Goal: Task Accomplishment & Management: Use online tool/utility

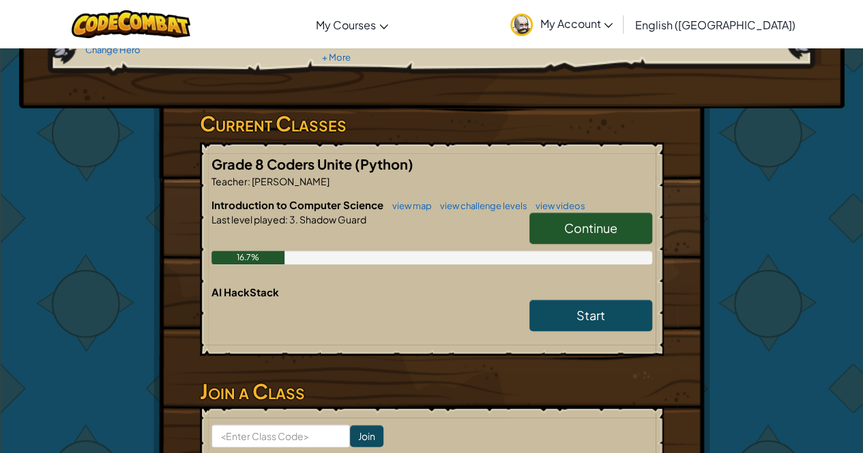
scroll to position [172, 0]
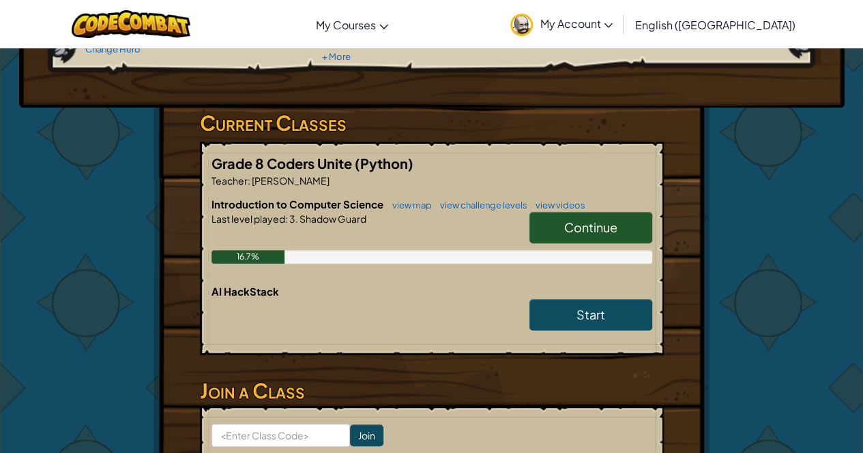
click at [578, 235] on link "Continue" at bounding box center [590, 227] width 123 height 31
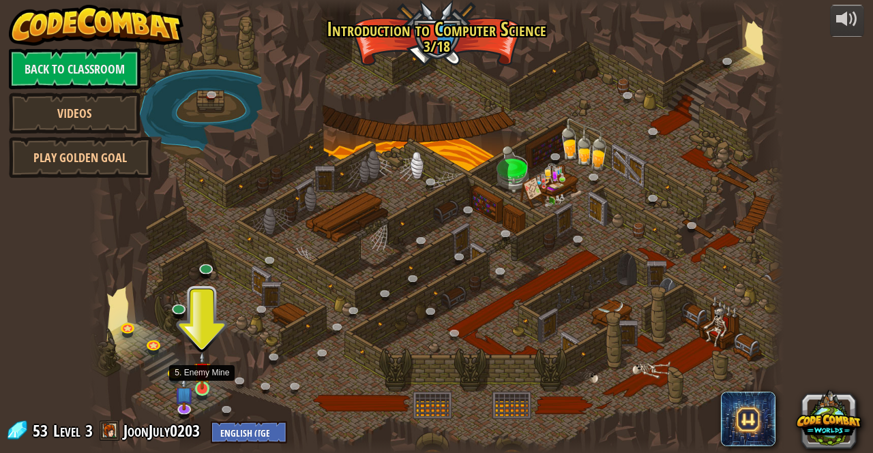
click at [206, 389] on img at bounding box center [202, 371] width 16 height 38
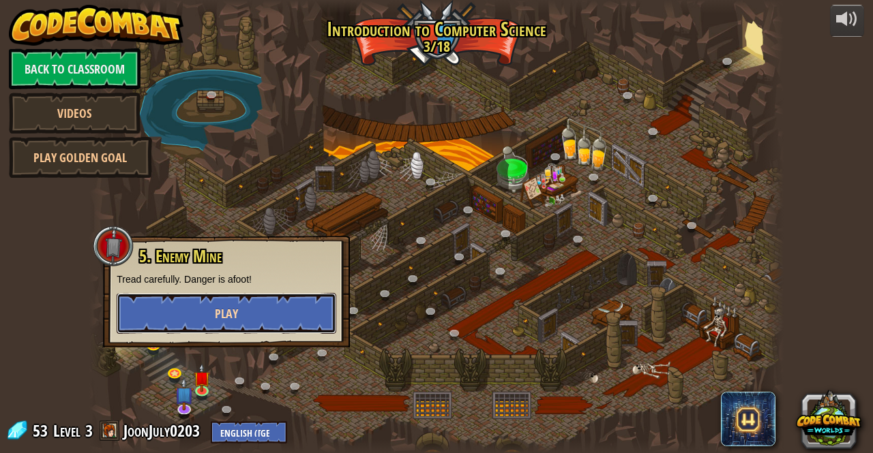
click at [228, 331] on button "Play" at bounding box center [227, 313] width 220 height 41
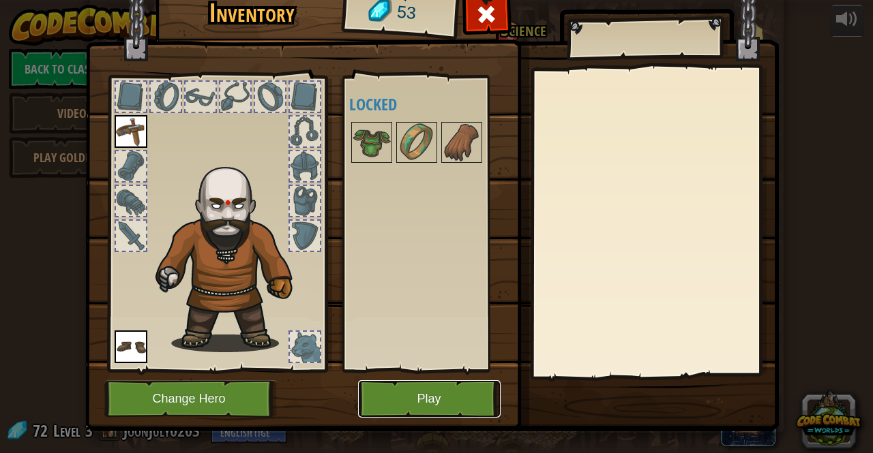
click at [420, 408] on button "Play" at bounding box center [429, 400] width 143 height 38
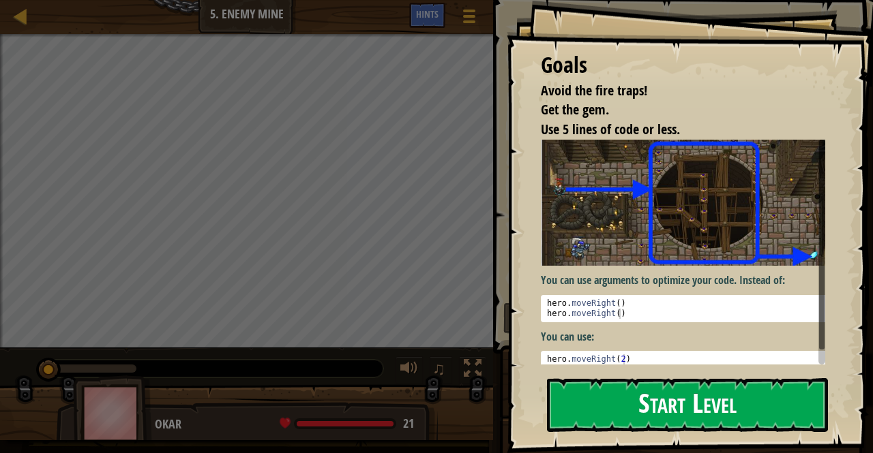
click at [670, 391] on button "Start Level" at bounding box center [687, 405] width 281 height 54
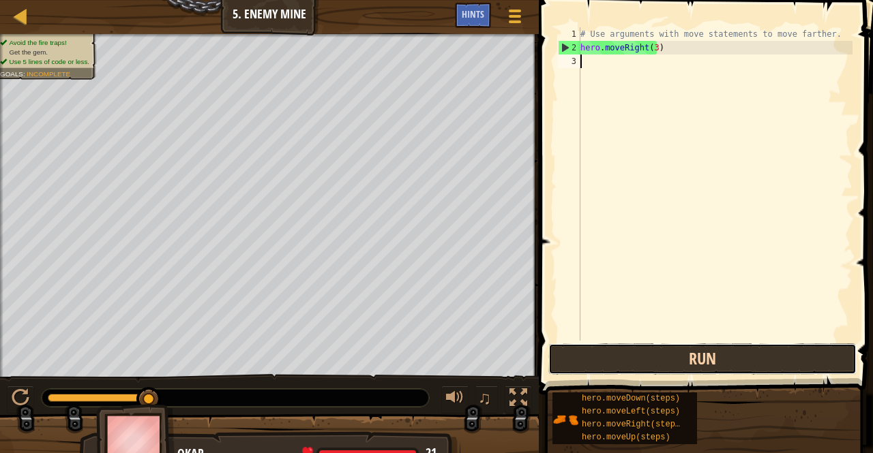
click at [628, 359] on button "Run" at bounding box center [702, 359] width 308 height 31
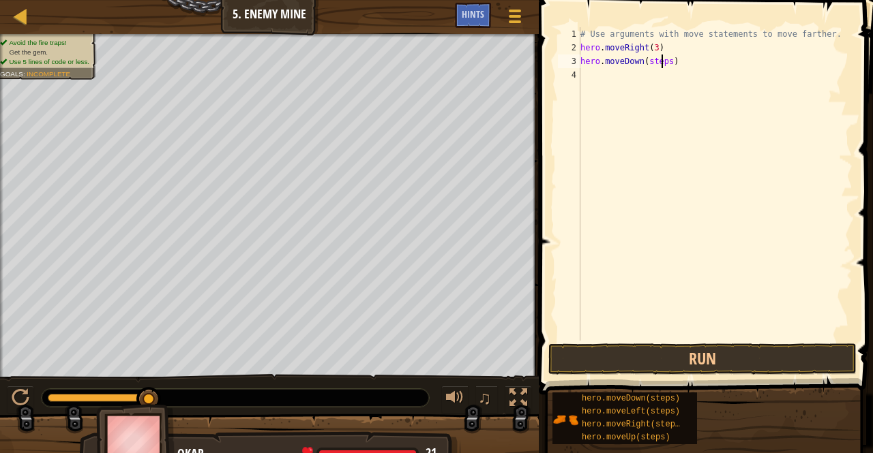
click at [663, 61] on div "# Use arguments with move statements to move farther. hero . moveRight ( 3 ) he…" at bounding box center [715, 197] width 275 height 341
type textarea "hero.moveDown()"
click at [604, 357] on button "Run" at bounding box center [702, 359] width 308 height 31
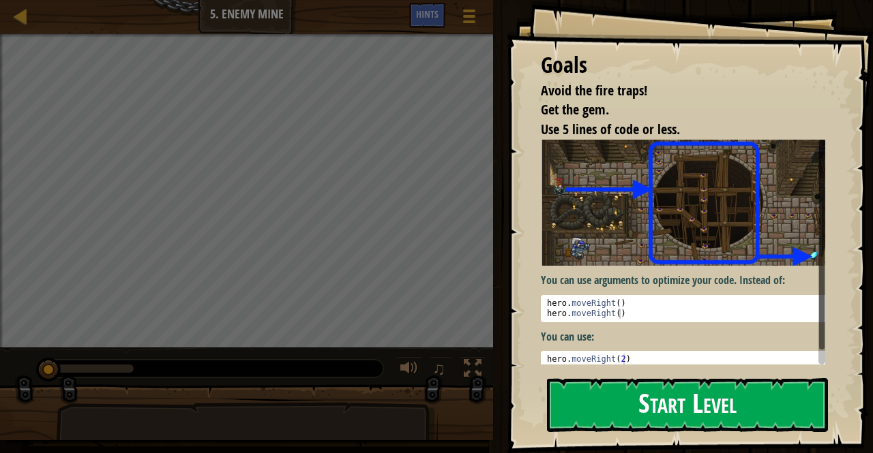
click at [644, 248] on div "Goals Avoid the fire traps! Get the gem. Use 5 lines of code or less. You can u…" at bounding box center [690, 226] width 366 height 453
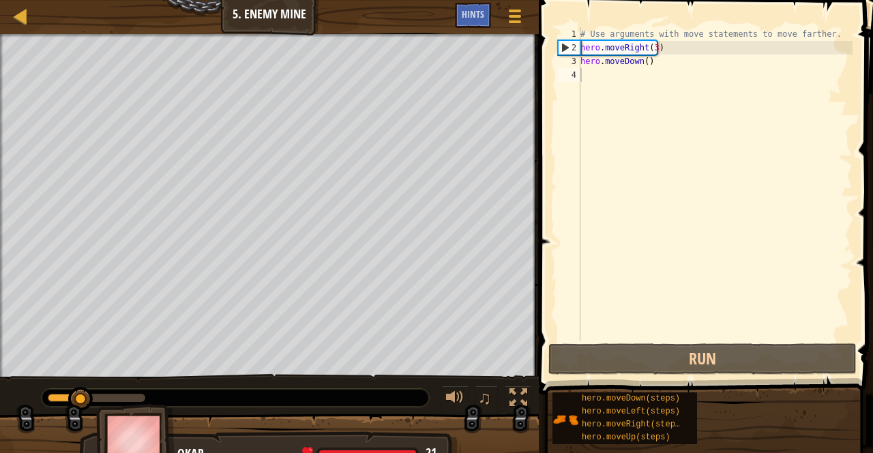
click at [642, 63] on div "# Use arguments with move statements to move farther. hero . moveRight ( 3 ) he…" at bounding box center [715, 197] width 275 height 341
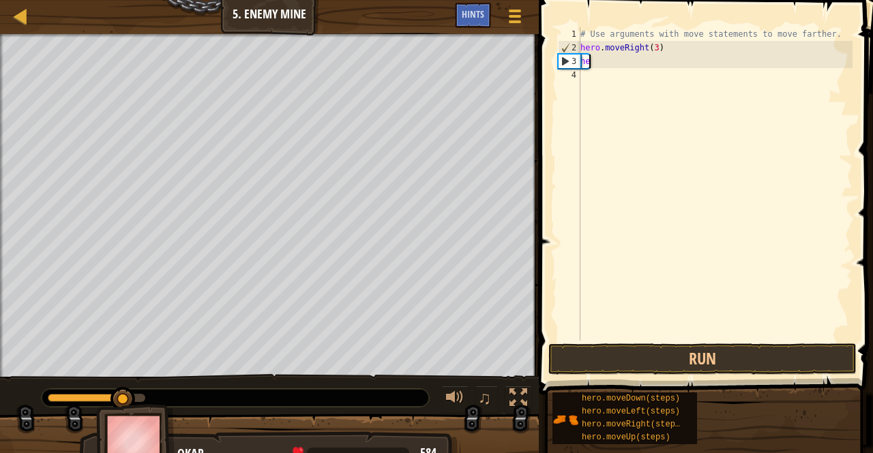
type textarea "h"
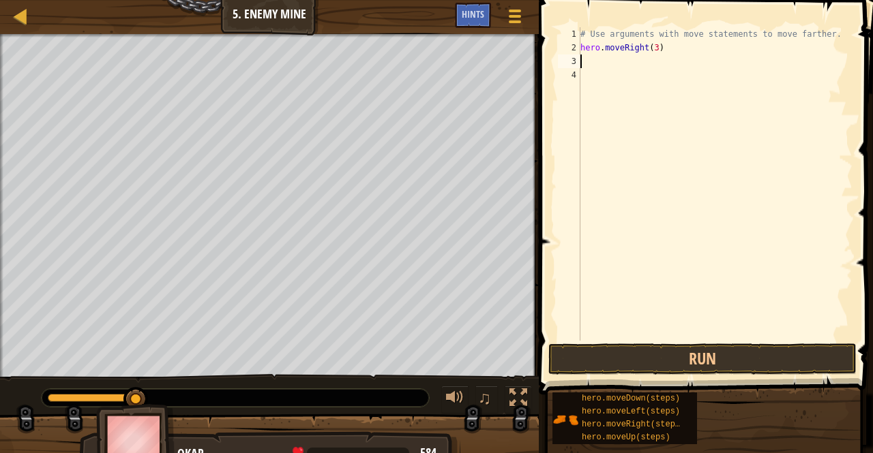
click at [633, 132] on div "# Use arguments with move statements to move farther. hero . moveRight ( 3 )" at bounding box center [715, 197] width 275 height 341
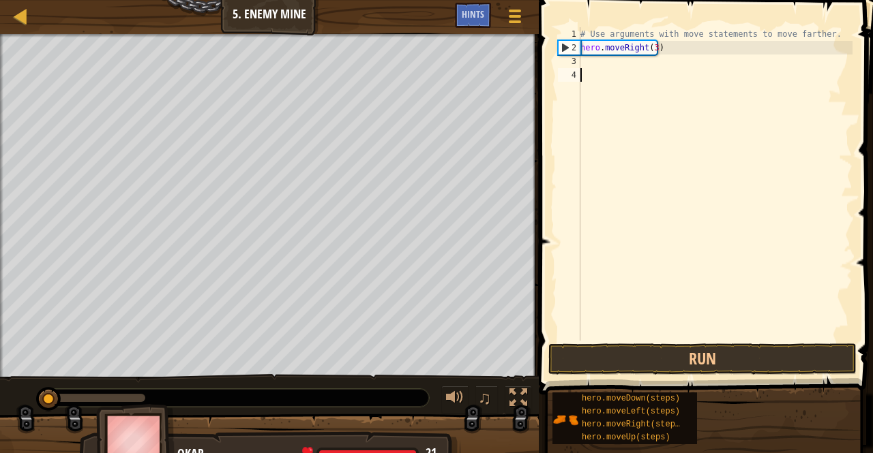
drag, startPoint x: 140, startPoint y: 396, endPoint x: 1, endPoint y: 395, distance: 139.1
click at [1, 395] on div "♫" at bounding box center [269, 394] width 539 height 41
click at [655, 374] on button "Run" at bounding box center [702, 359] width 308 height 31
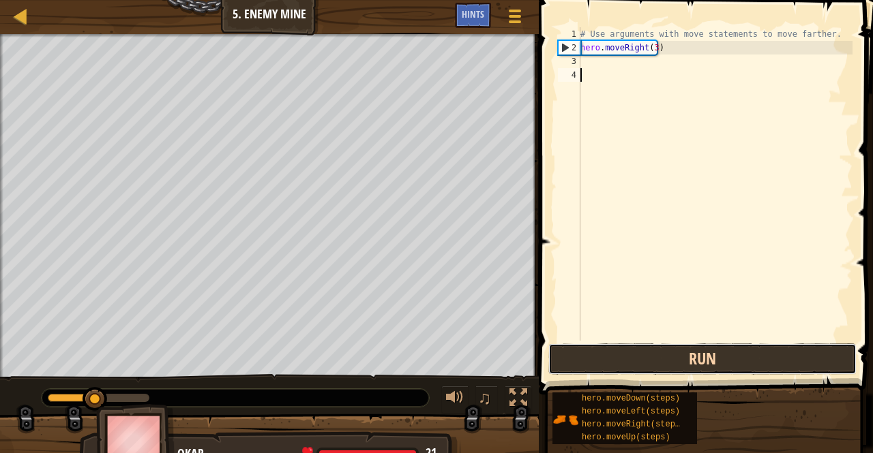
click at [666, 358] on button "Run" at bounding box center [702, 359] width 308 height 31
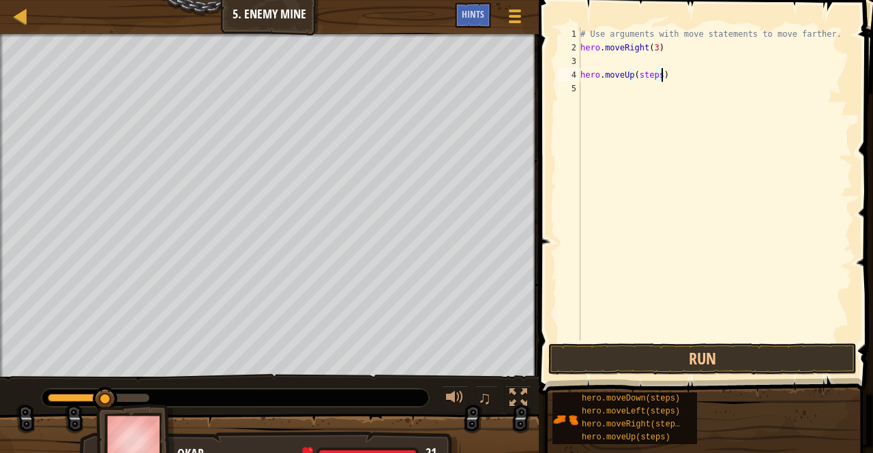
click at [679, 72] on div "# Use arguments with move statements to move farther. hero . moveRight ( 3 ) he…" at bounding box center [715, 197] width 275 height 341
drag, startPoint x: 644, startPoint y: 77, endPoint x: 584, endPoint y: 76, distance: 60.0
click at [584, 76] on div "# Use arguments with move statements to move farther. hero . moveRight ( 3 ) he…" at bounding box center [715, 197] width 275 height 341
type textarea "hero.moveUp()"
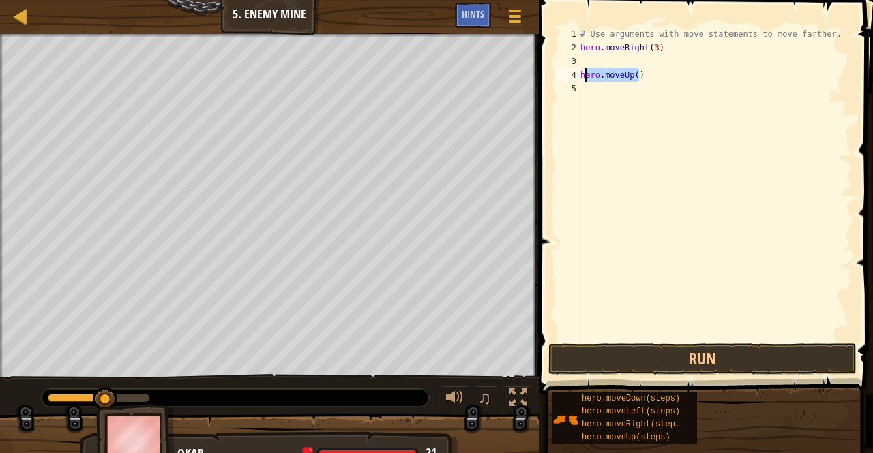
scroll to position [6, 0]
click at [579, 62] on div "3" at bounding box center [569, 62] width 23 height 14
type textarea "hero.moveUp()"
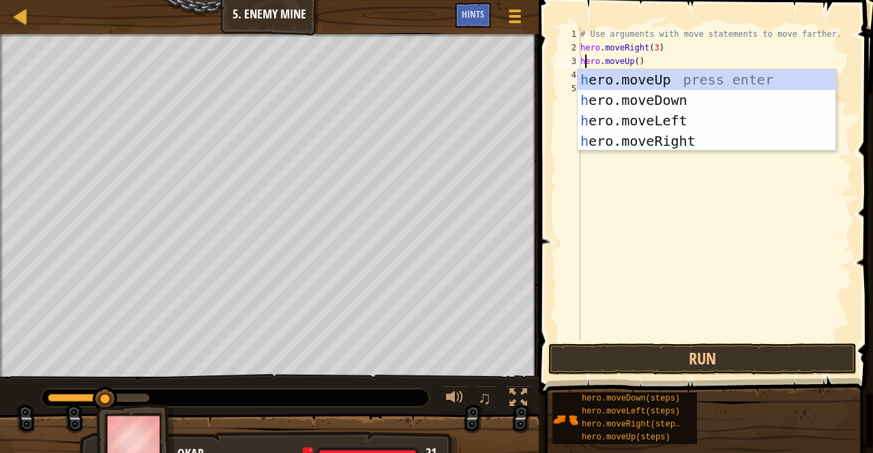
click at [657, 181] on div "# Use arguments with move statements to move farther. hero . moveRight ( 3 ) he…" at bounding box center [715, 197] width 275 height 341
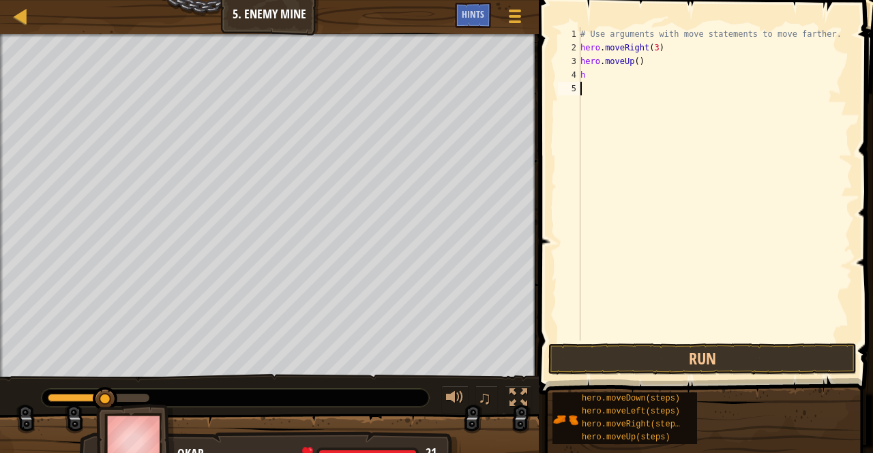
click at [593, 75] on div "# Use arguments with move statements to move farther. hero . moveRight ( 3 ) he…" at bounding box center [715, 197] width 275 height 341
type textarea "h"
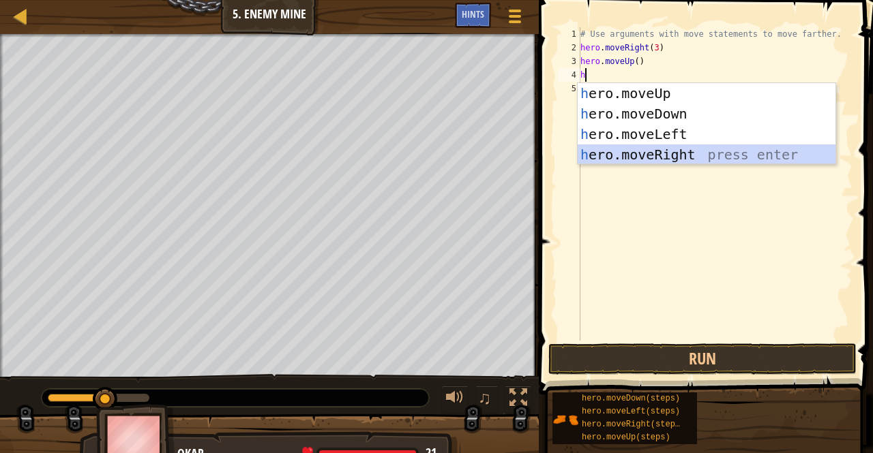
click at [655, 151] on div "h ero.moveUp press enter h ero.moveDown press enter h ero.moveLeft press enter …" at bounding box center [707, 144] width 258 height 123
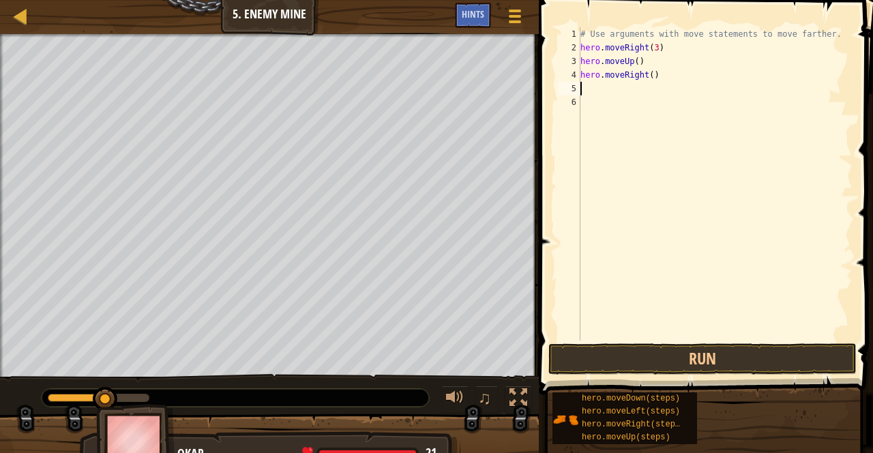
type textarea "h"
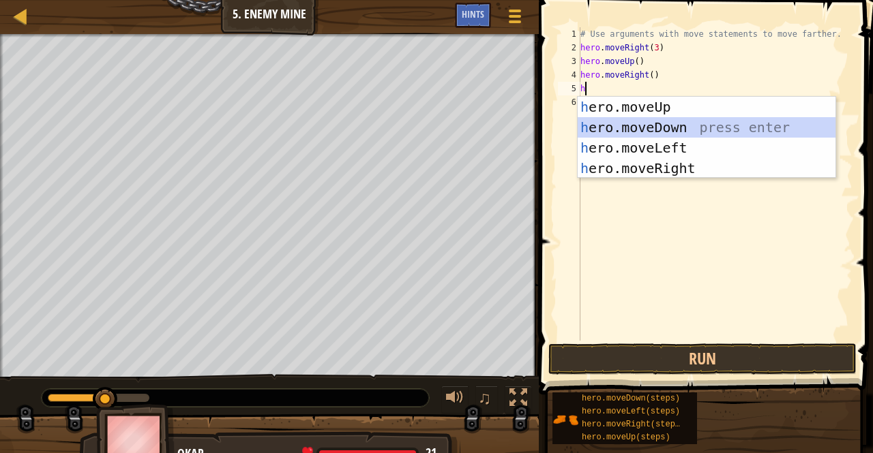
click at [627, 126] on div "h ero.moveUp press enter h ero.moveDown press enter h ero.moveLeft press enter …" at bounding box center [707, 158] width 258 height 123
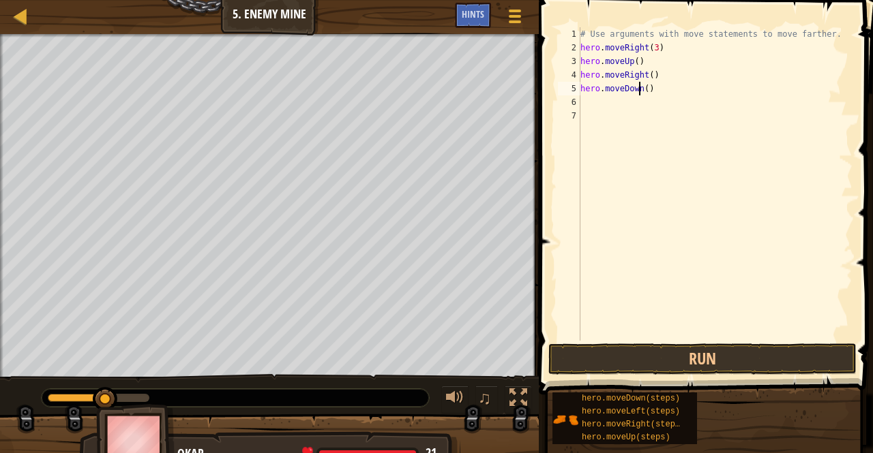
click at [641, 87] on div "# Use arguments with move statements to move farther. hero . moveRight ( 3 ) he…" at bounding box center [715, 197] width 275 height 341
type textarea "hero.moveDown(2)"
click at [604, 101] on div "# Use arguments with move statements to move farther. hero . moveRight ( 3 ) he…" at bounding box center [715, 197] width 275 height 341
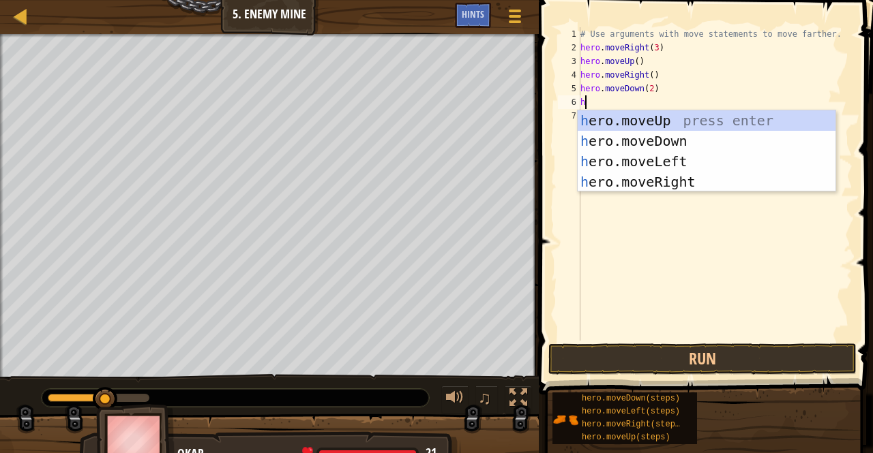
type textarea "he"
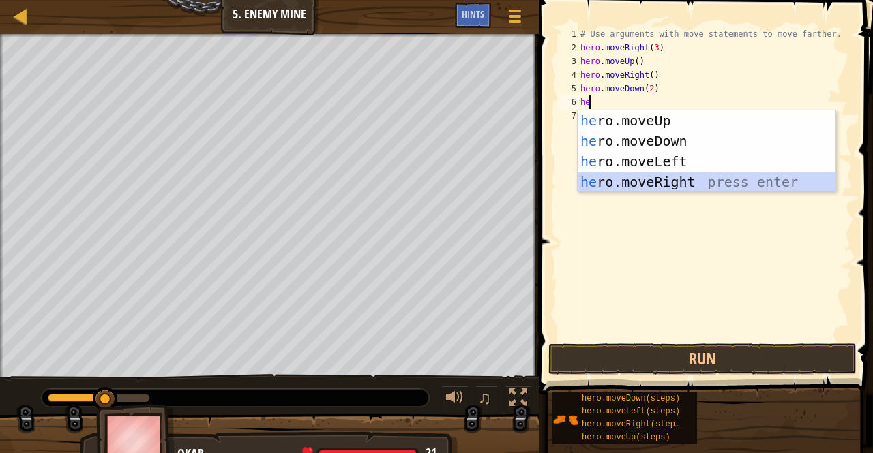
click at [645, 173] on div "he ro.moveUp press enter he ro.moveDown press enter he ro.moveLeft press enter …" at bounding box center [707, 171] width 258 height 123
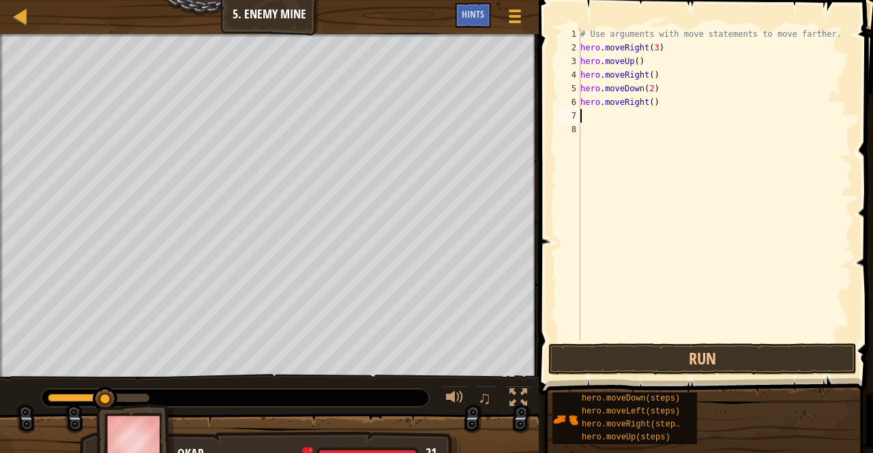
click at [645, 100] on div "# Use arguments with move statements to move farther. hero . moveRight ( 3 ) he…" at bounding box center [715, 197] width 275 height 341
click at [681, 370] on button "Run" at bounding box center [702, 359] width 308 height 31
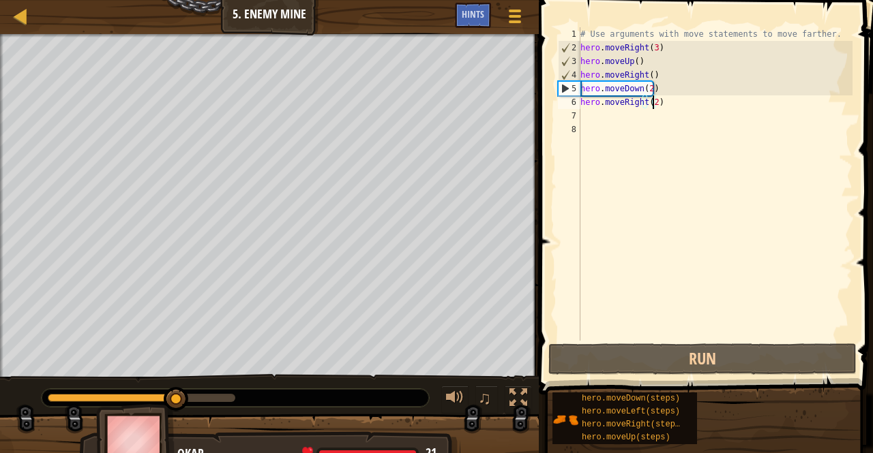
click at [648, 89] on div "# Use arguments with move statements to move farther. hero . moveRight ( 3 ) he…" at bounding box center [715, 197] width 275 height 341
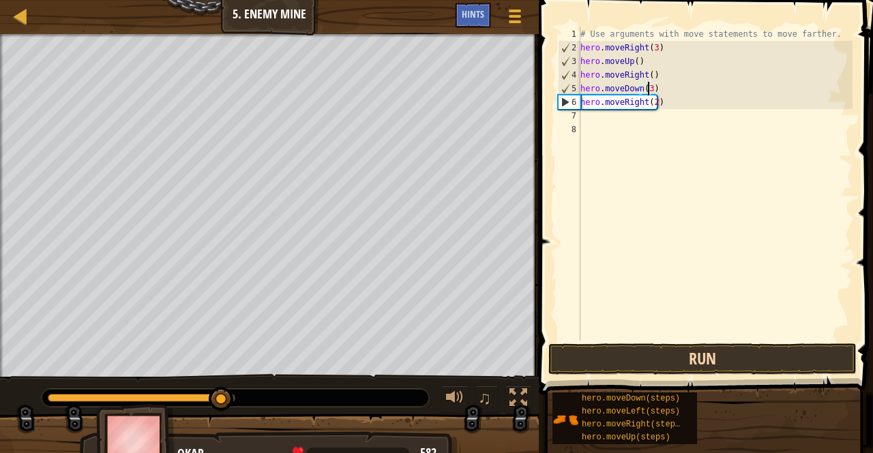
type textarea "hero.moveDown(3)"
click at [678, 359] on button "Run" at bounding box center [702, 359] width 308 height 31
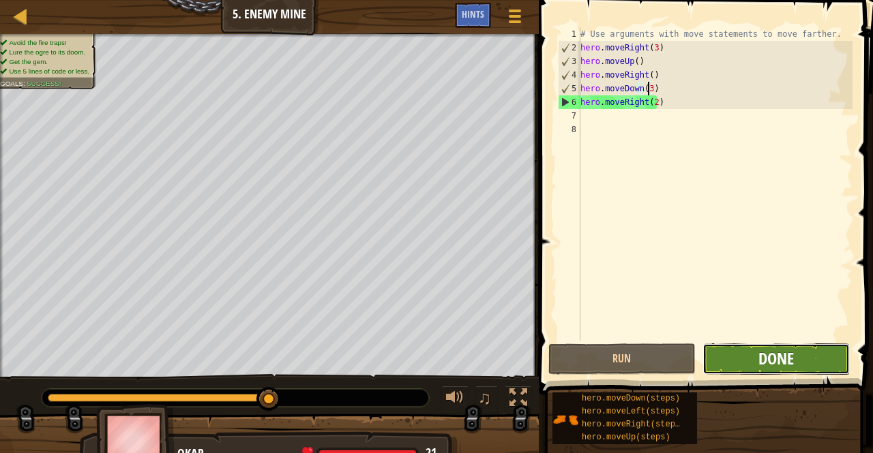
drag, startPoint x: 721, startPoint y: 354, endPoint x: 761, endPoint y: 359, distance: 39.9
click at [761, 359] on span "Done" at bounding box center [775, 359] width 35 height 22
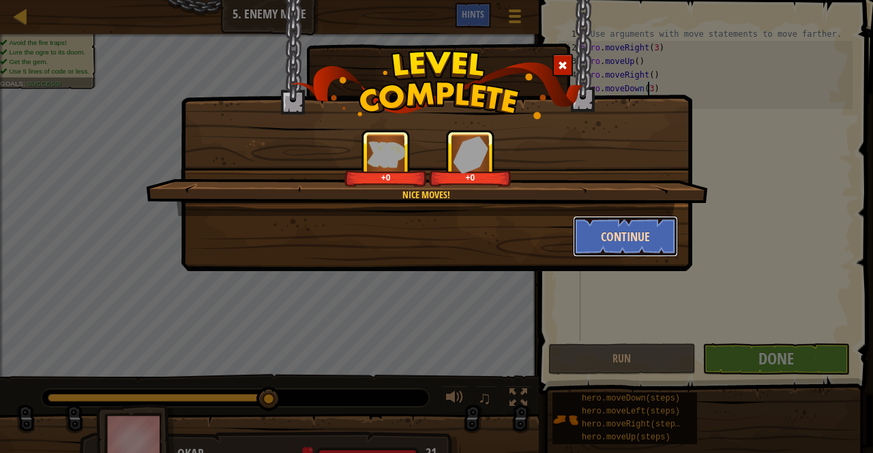
click at [644, 234] on button "Continue" at bounding box center [626, 236] width 106 height 41
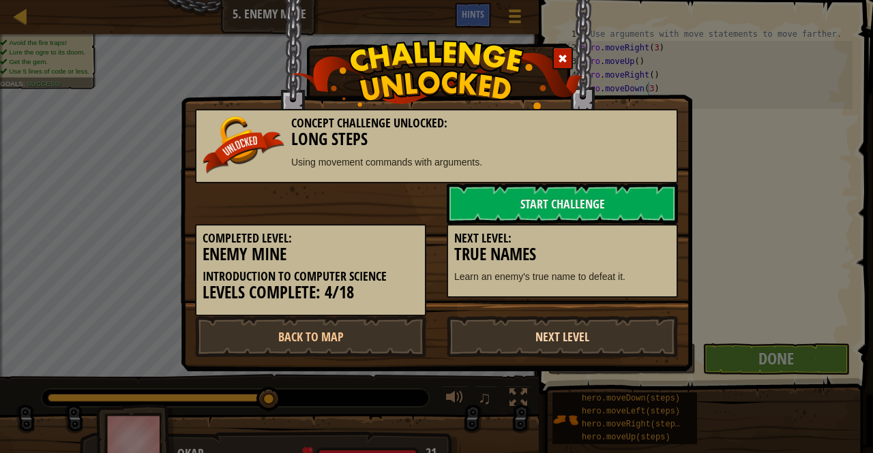
click at [558, 341] on link "Next Level" at bounding box center [562, 336] width 231 height 41
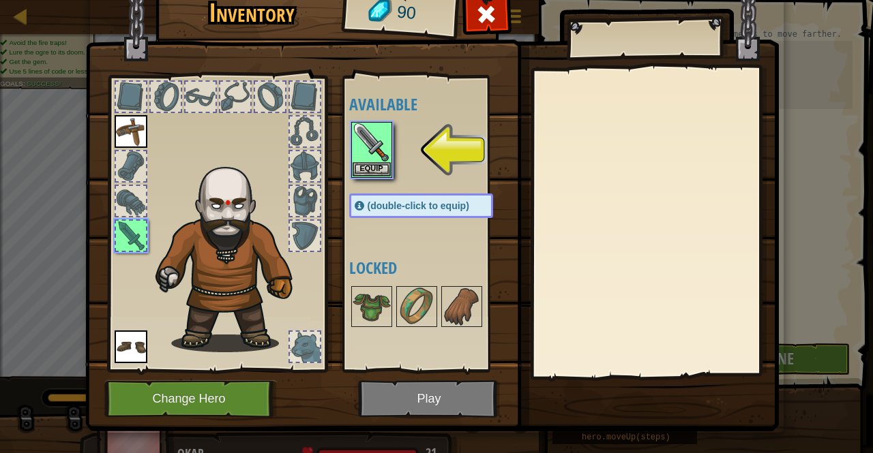
click at [353, 182] on div "Available Equip Equip Equip (double-click to equip) Locked" at bounding box center [434, 224] width 171 height 284
click at [364, 168] on button "Equip" at bounding box center [372, 169] width 38 height 14
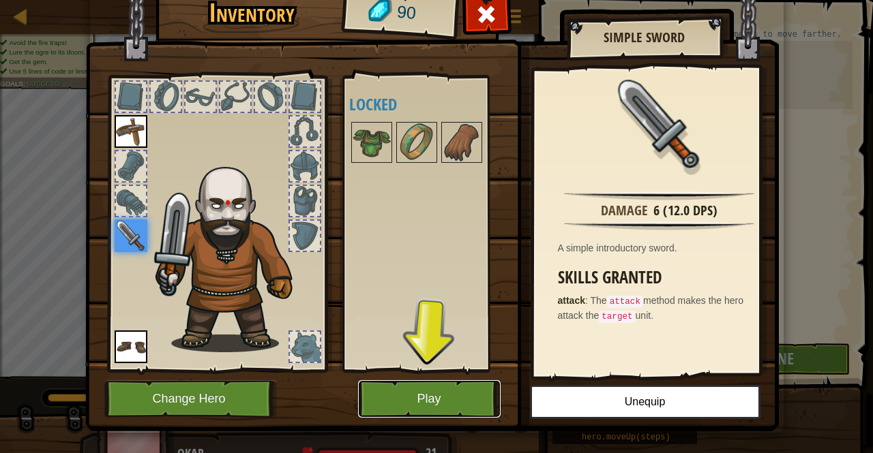
click at [460, 389] on button "Play" at bounding box center [429, 400] width 143 height 38
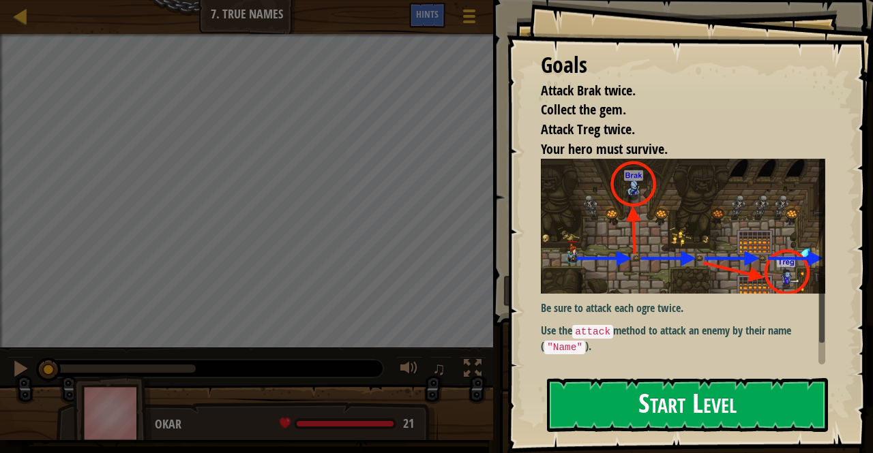
click at [601, 404] on button "Start Level" at bounding box center [687, 405] width 281 height 54
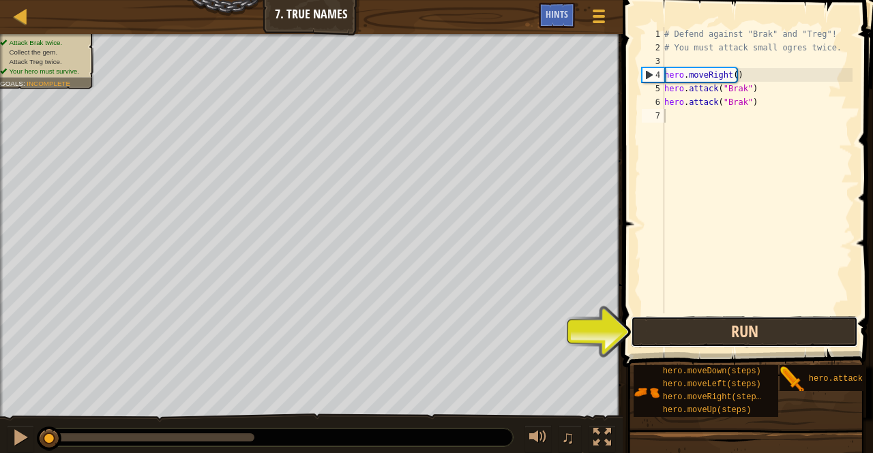
click at [779, 338] on button "Run" at bounding box center [744, 331] width 227 height 31
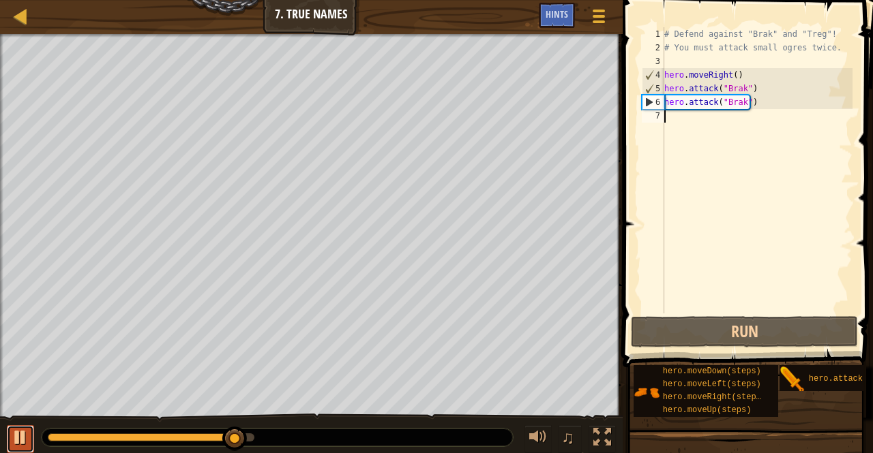
click at [20, 432] on div at bounding box center [21, 438] width 18 height 18
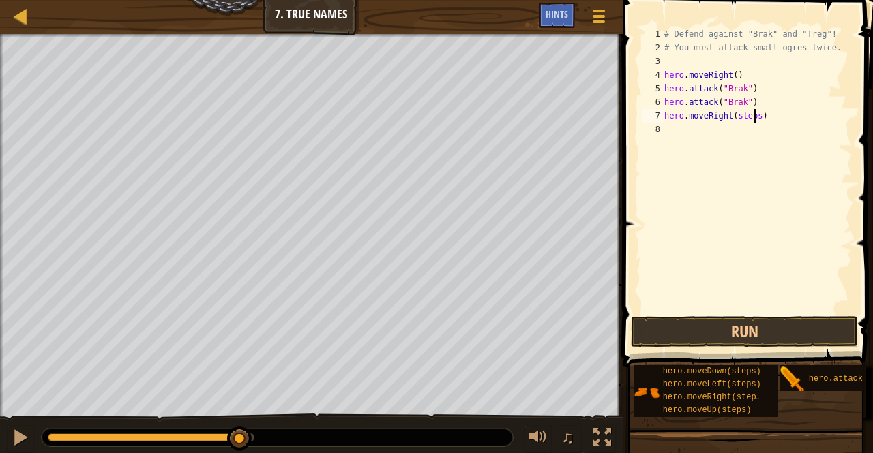
click at [754, 117] on div "# Defend against "Brak" and "Treg"! # You must attack small ogres twice. hero .…" at bounding box center [756, 184] width 191 height 314
type textarea "hero.moveRight("
click at [683, 128] on div "# Defend against "Brak" and "Treg"! # You must attack small ogres twice. hero .…" at bounding box center [756, 184] width 191 height 314
type textarea "h"
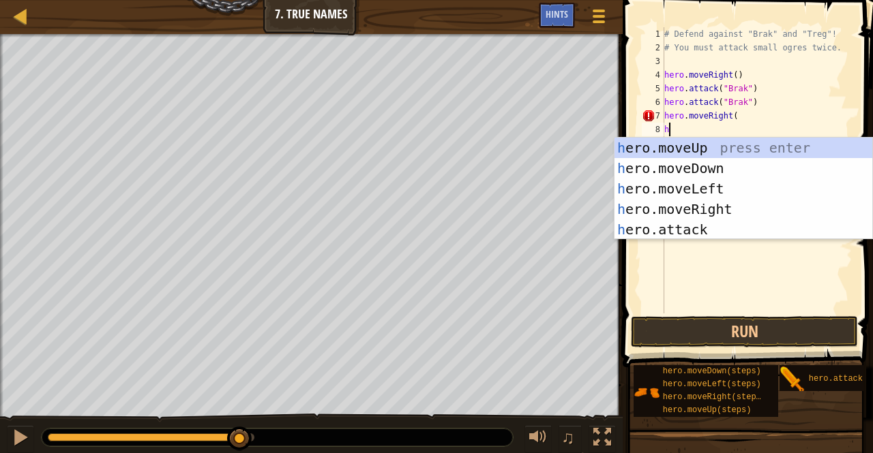
scroll to position [6, 0]
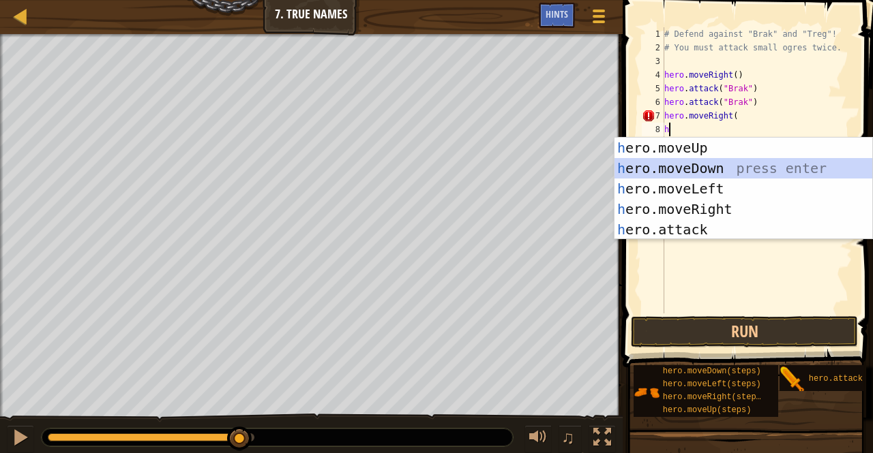
click at [689, 166] on div "h ero.moveUp press enter h ero.moveDown press enter h ero.moveLeft press enter …" at bounding box center [743, 209] width 258 height 143
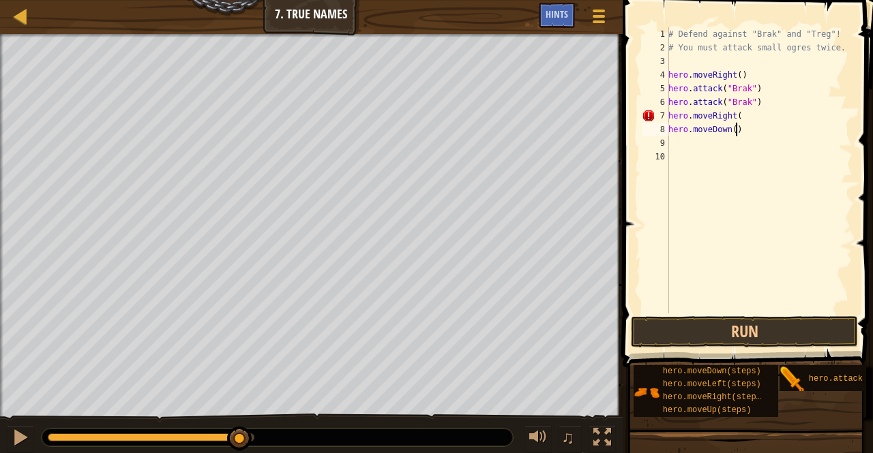
click at [746, 132] on div "# Defend against "Brak" and "Treg"! # You must attack small ogres twice. hero .…" at bounding box center [759, 184] width 187 height 314
type textarea "h"
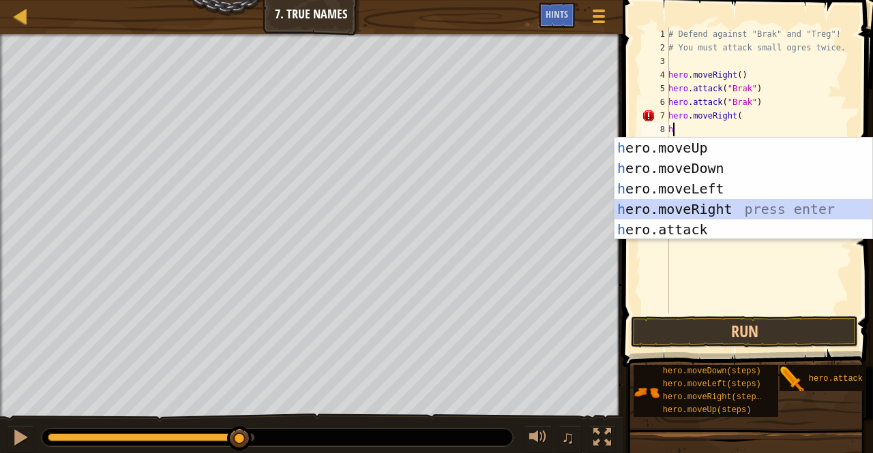
click at [707, 211] on div "h ero.moveUp press enter h ero.moveDown press enter h ero.moveLeft press enter …" at bounding box center [743, 209] width 258 height 143
